Goal: Information Seeking & Learning: Learn about a topic

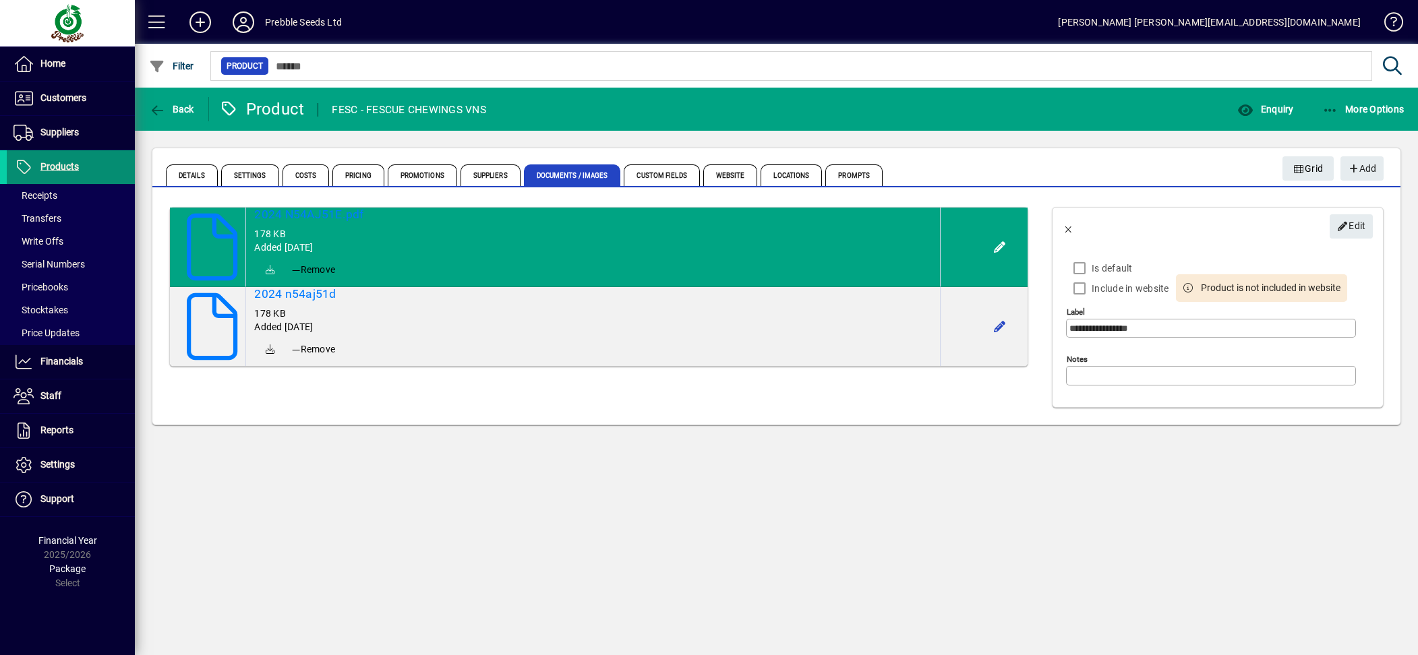
click at [78, 164] on span at bounding box center [71, 167] width 128 height 32
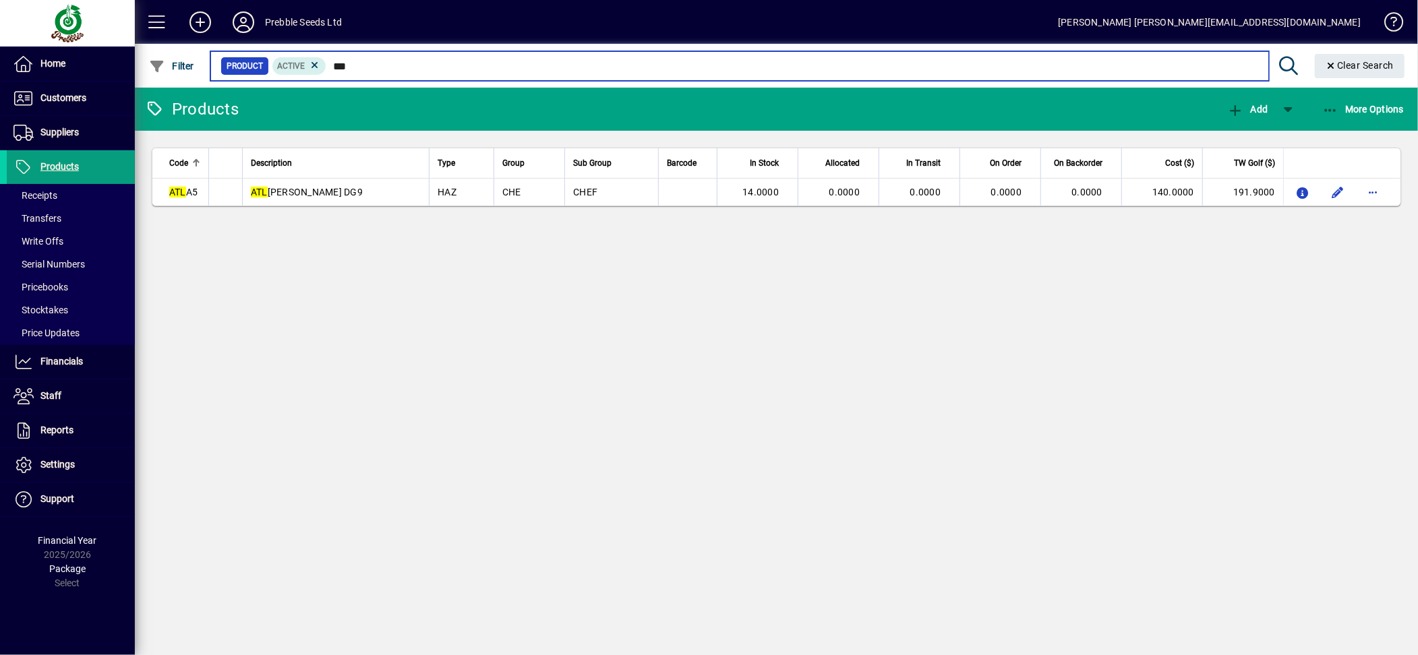
type input "***"
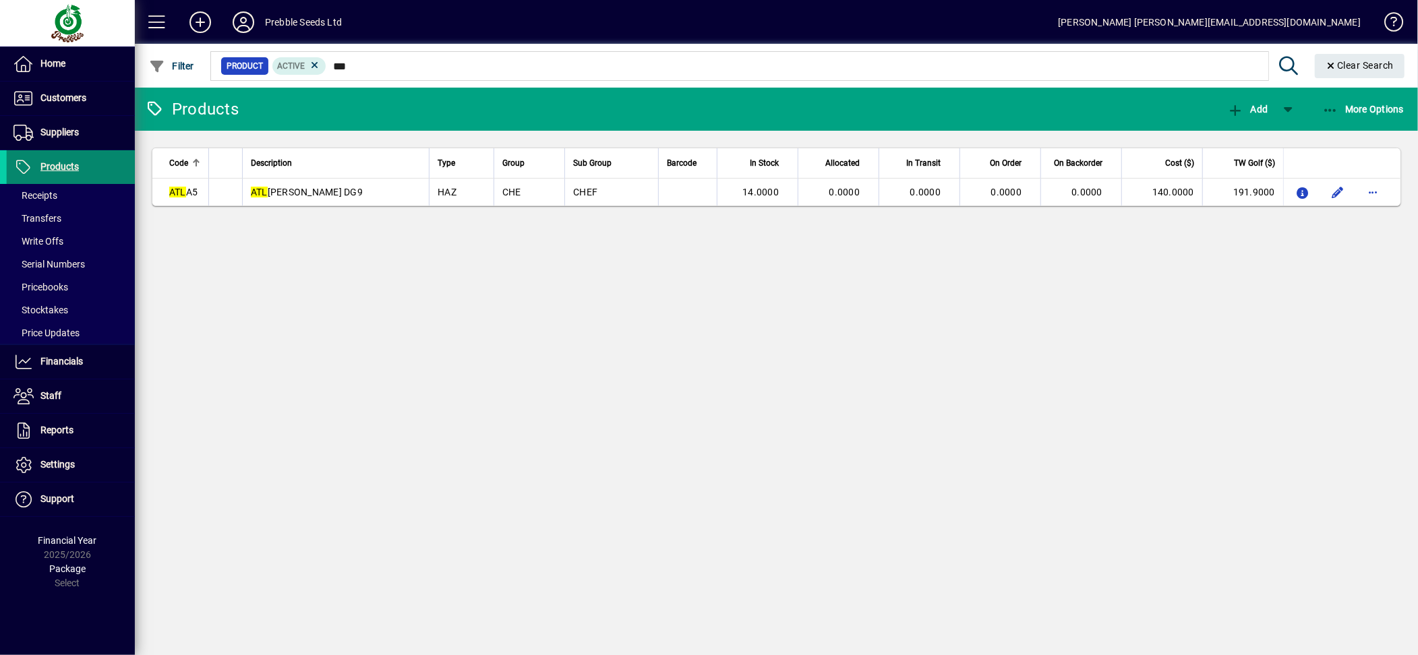
click at [63, 162] on span "Products" at bounding box center [59, 166] width 38 height 11
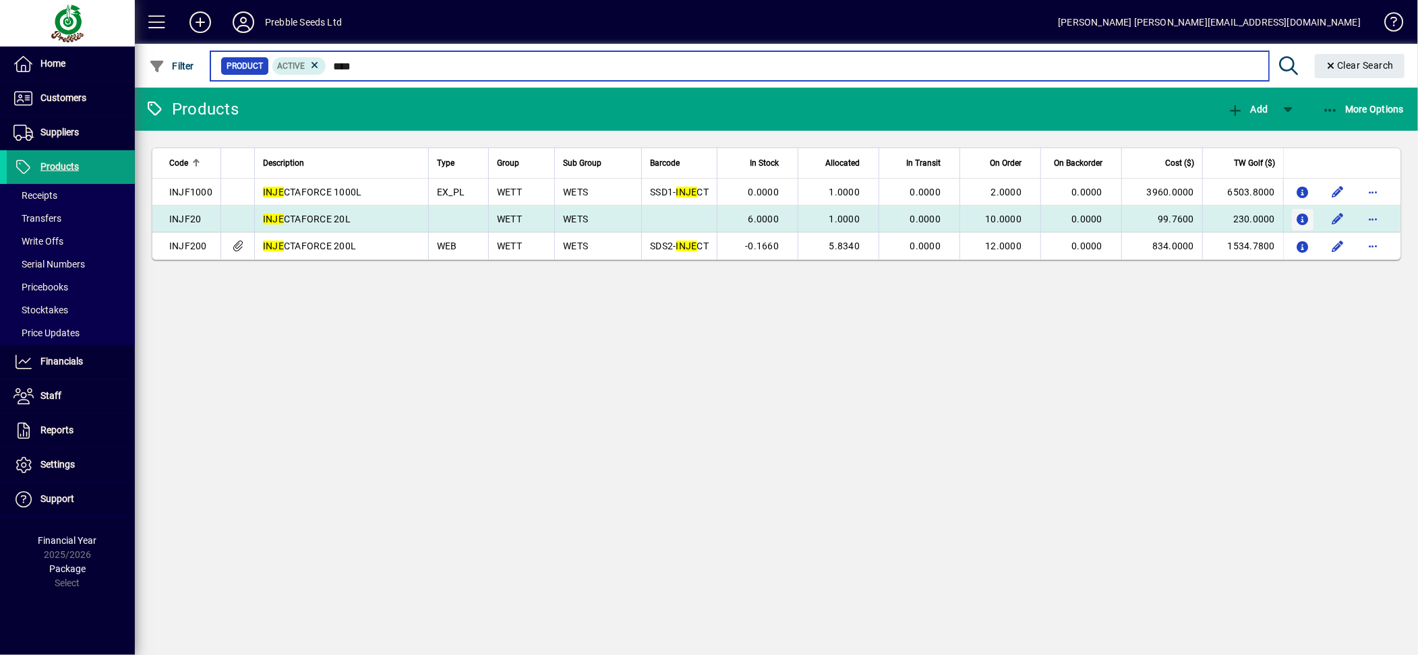
type input "****"
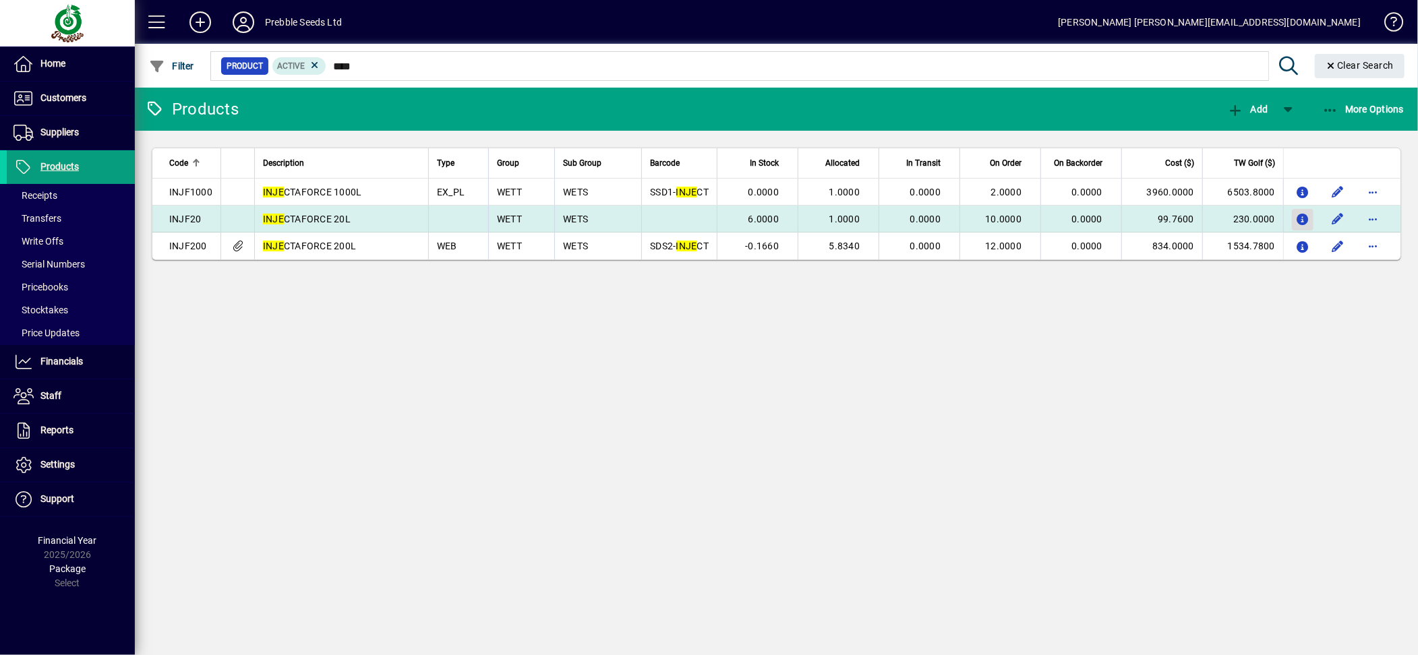
click at [1300, 219] on icon "button" at bounding box center [1303, 219] width 14 height 11
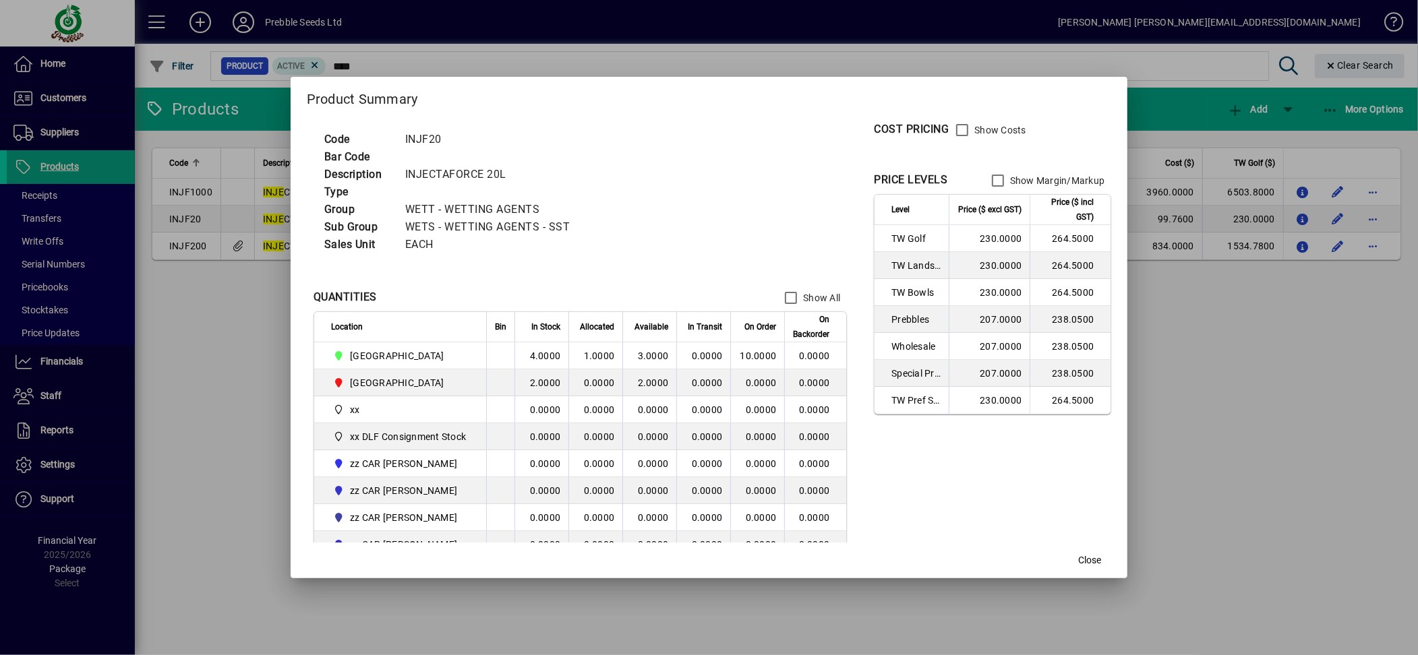
click at [1207, 367] on div at bounding box center [709, 327] width 1418 height 655
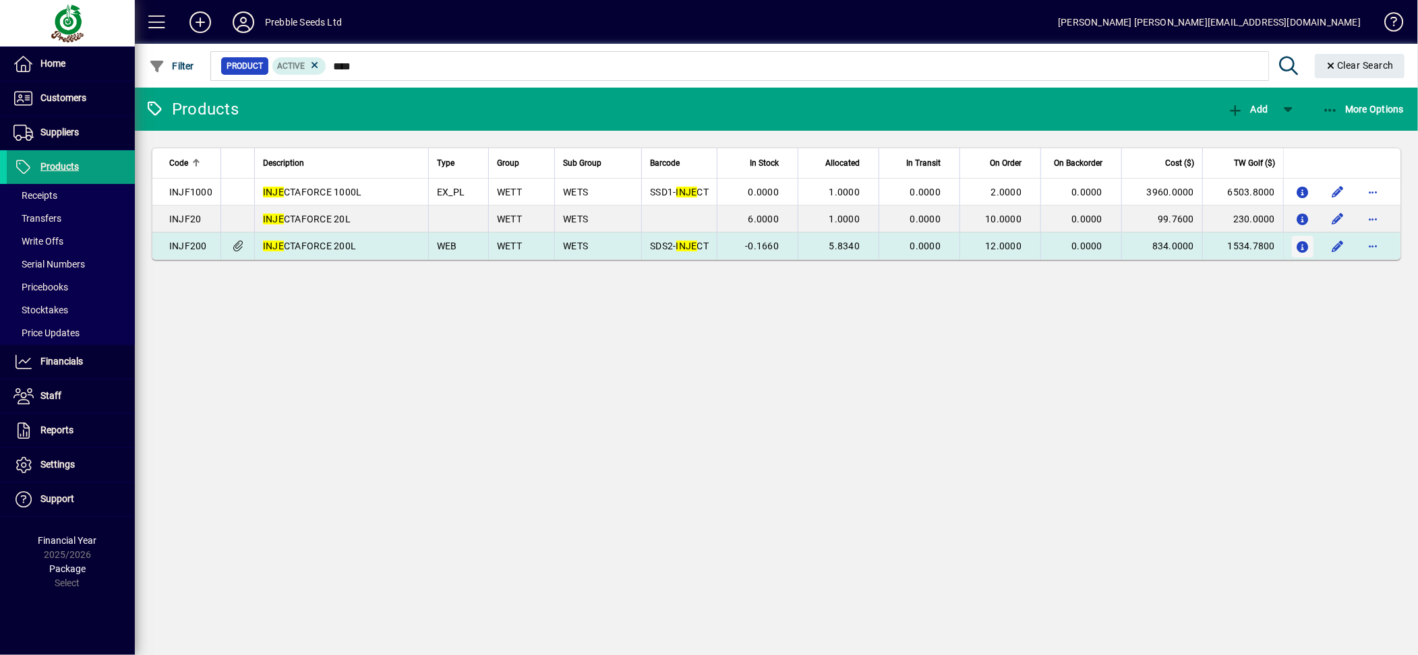
click at [1298, 249] on icon "button" at bounding box center [1303, 247] width 14 height 11
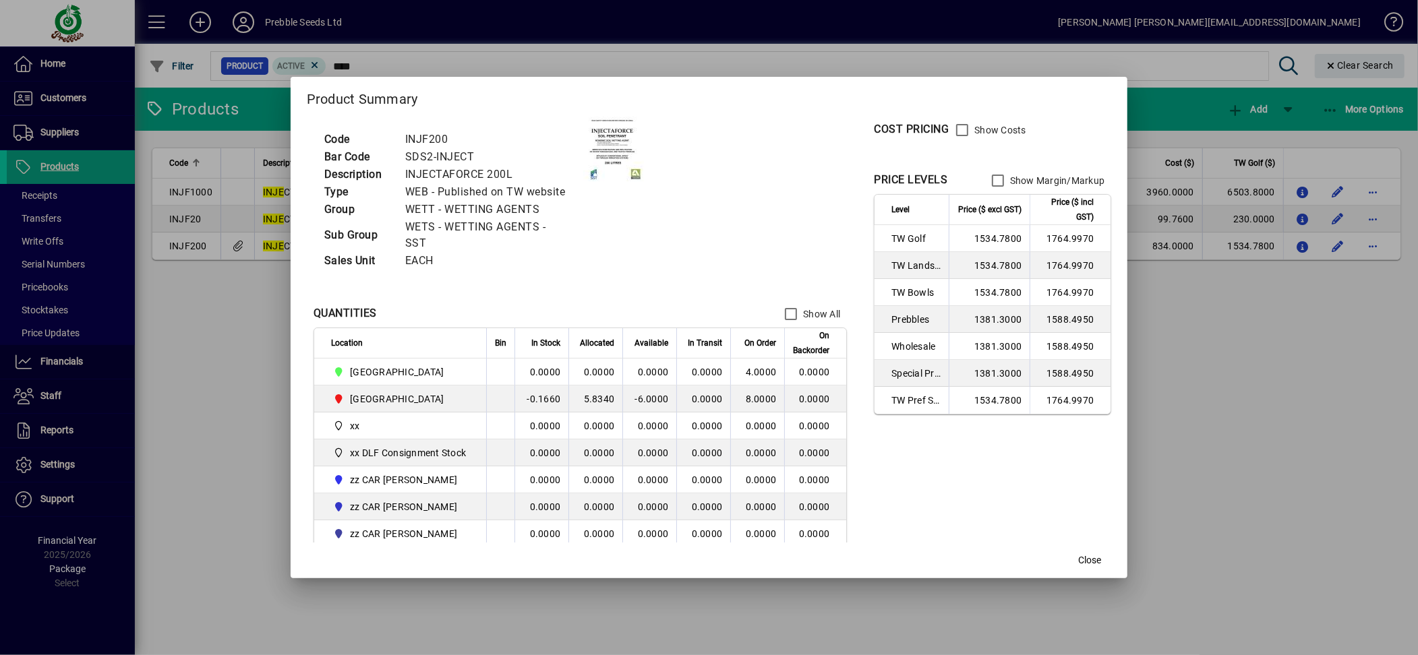
click at [1215, 472] on div at bounding box center [709, 327] width 1418 height 655
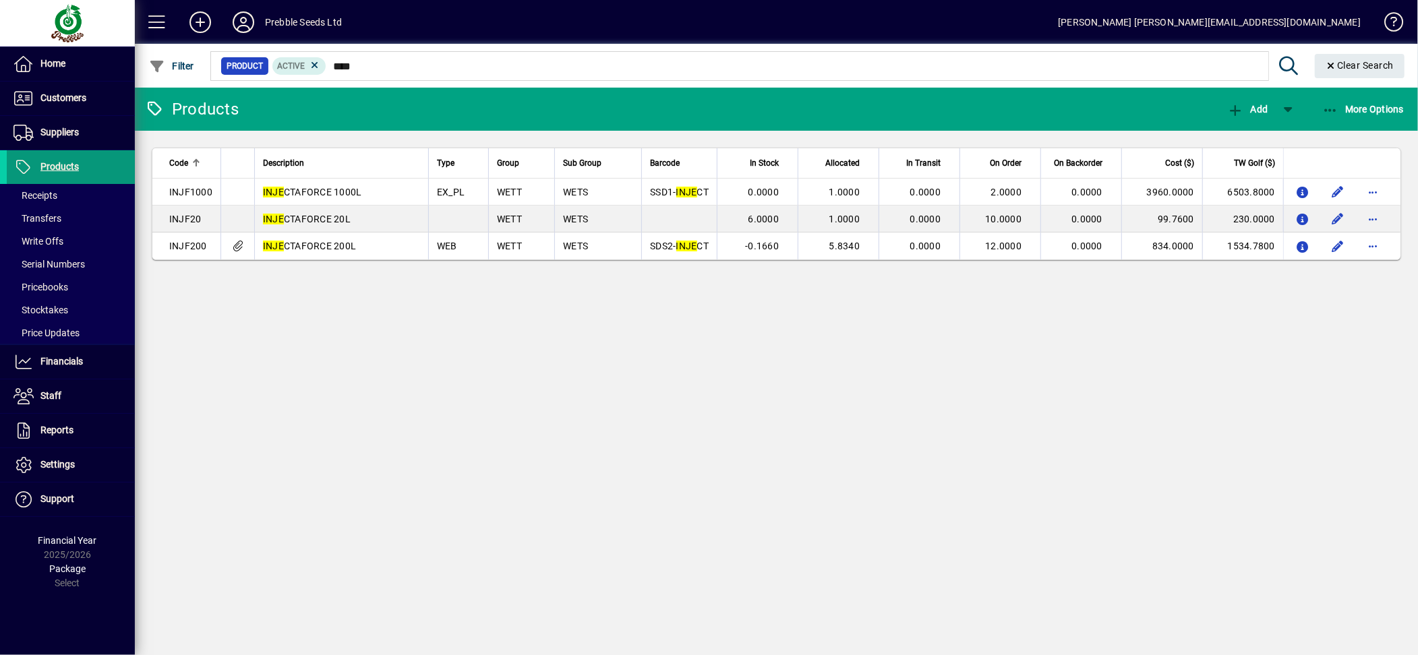
click at [52, 167] on span "Products" at bounding box center [59, 166] width 38 height 11
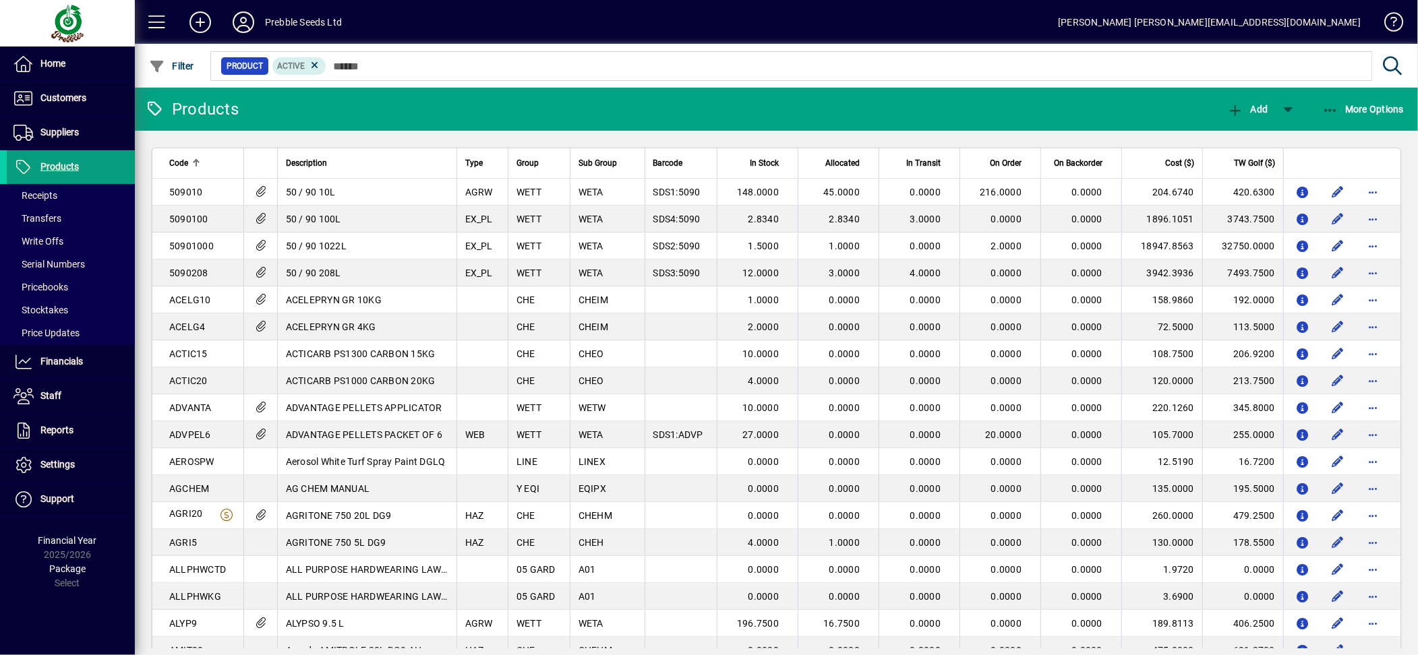
click at [241, 16] on icon at bounding box center [243, 22] width 27 height 22
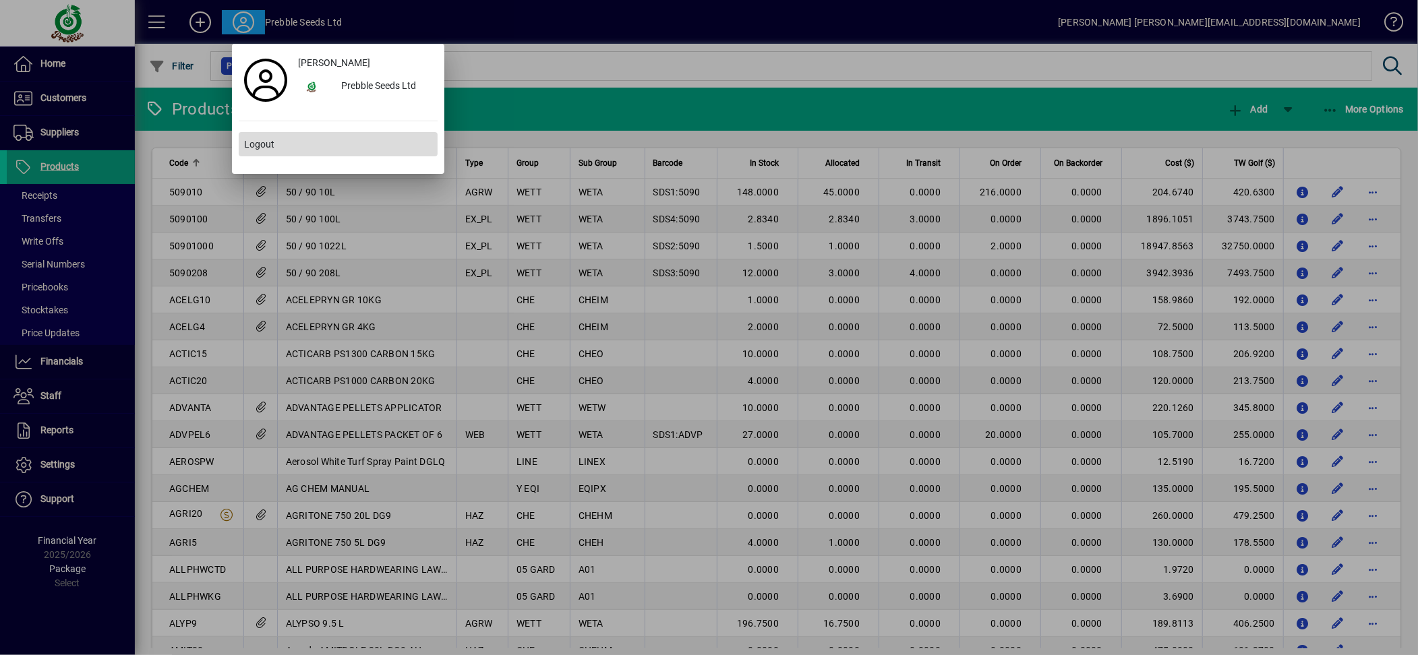
click at [274, 150] on span at bounding box center [338, 144] width 199 height 32
